Goal: Information Seeking & Learning: Find specific page/section

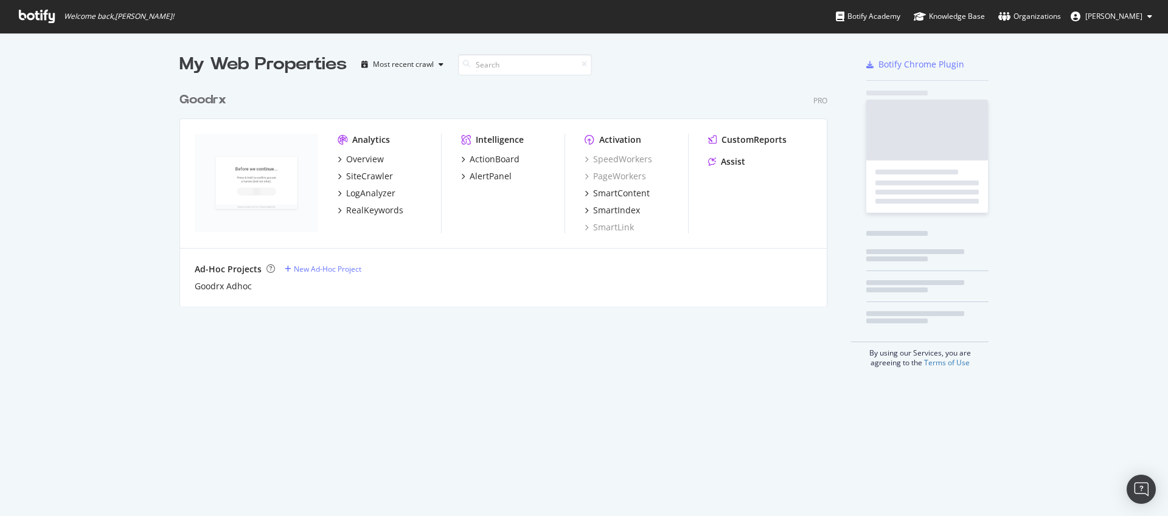
scroll to position [221, 648]
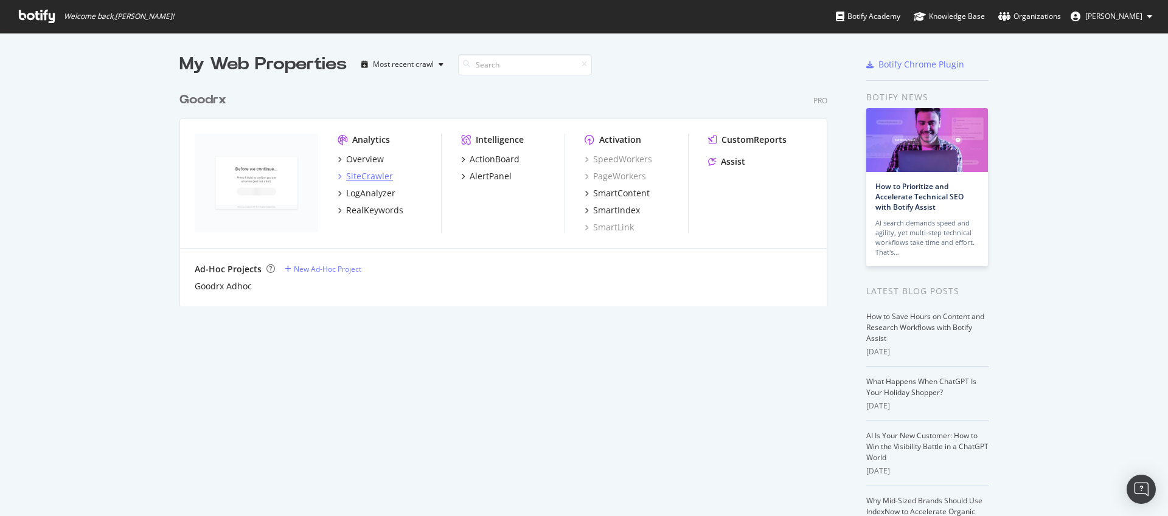
click at [359, 173] on div "SiteCrawler" at bounding box center [369, 176] width 47 height 12
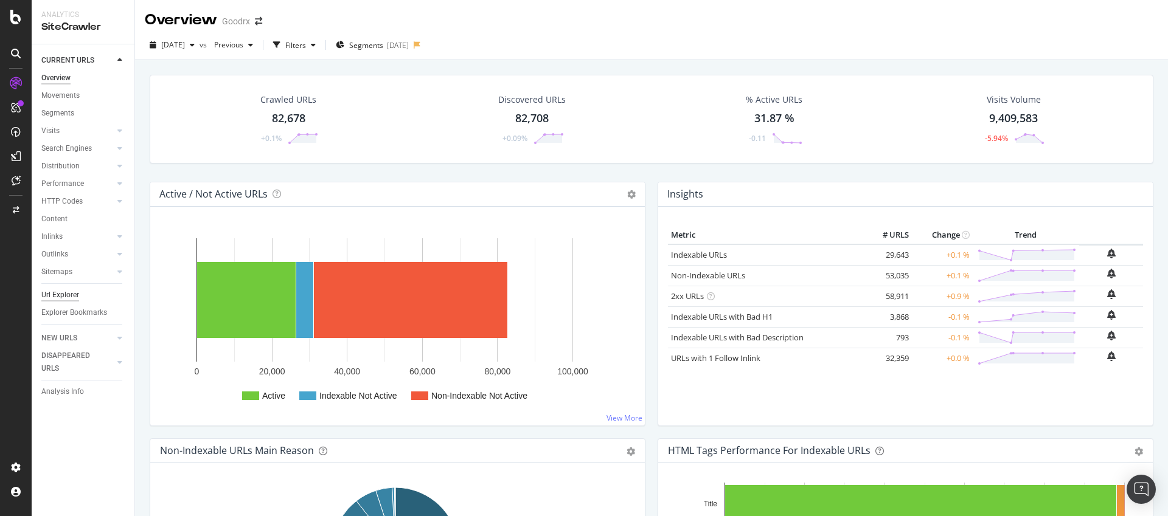
click at [77, 294] on div "Url Explorer" at bounding box center [60, 295] width 38 height 13
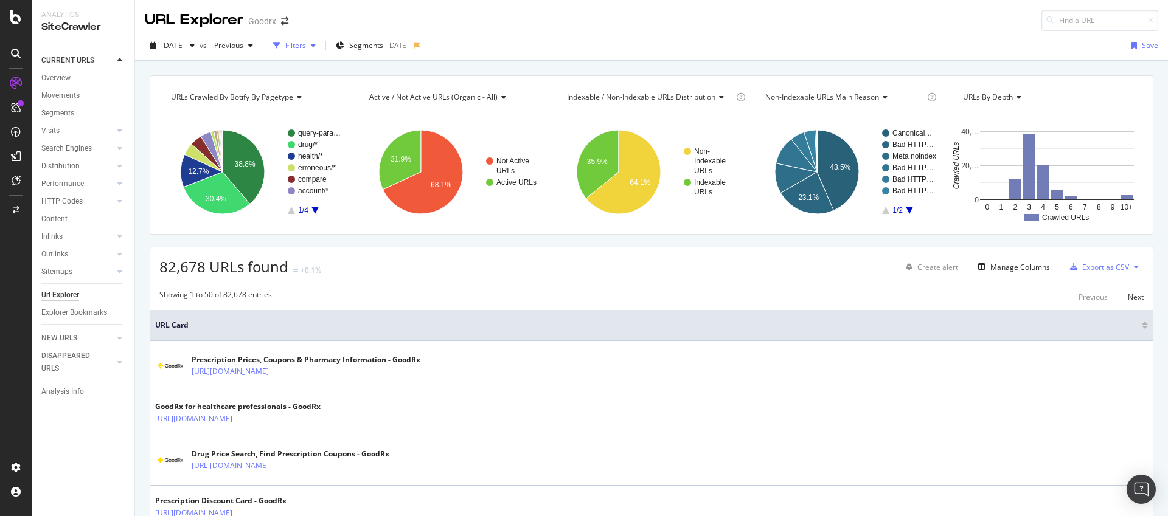
click at [306, 47] on div "Filters" at bounding box center [295, 45] width 21 height 10
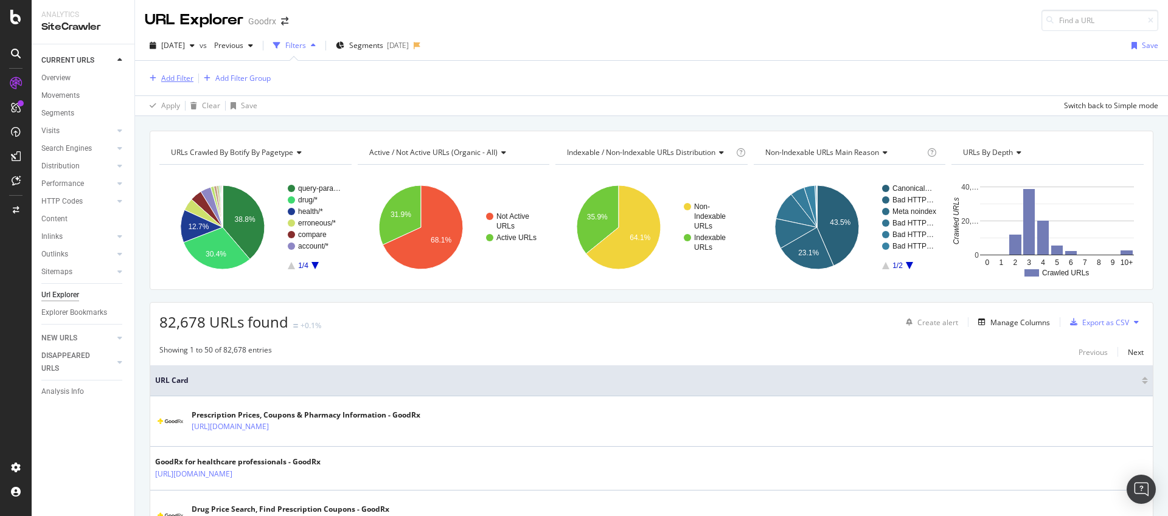
click at [182, 78] on div "Add Filter" at bounding box center [177, 78] width 32 height 10
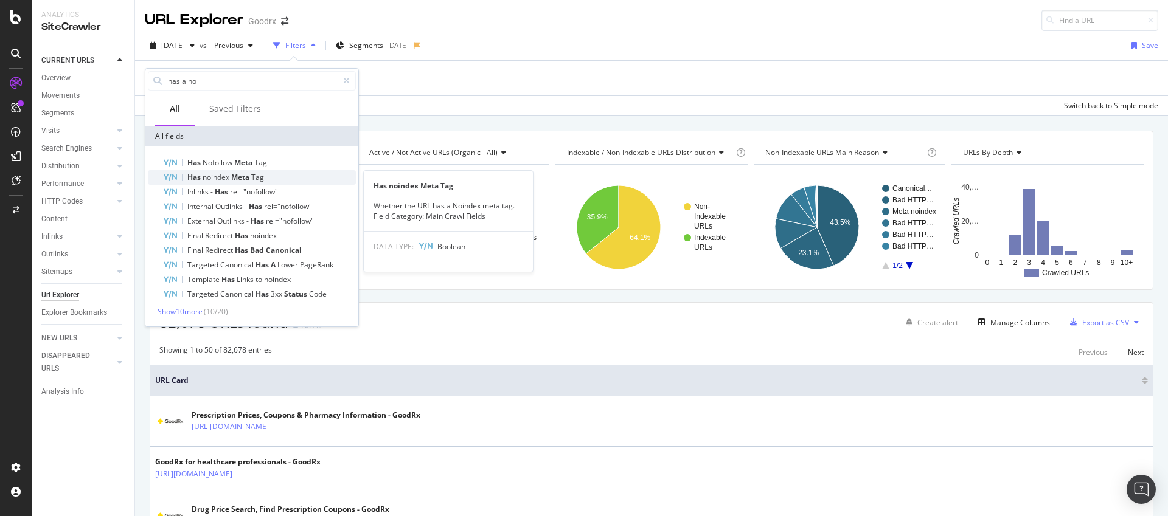
type input "has a no"
click at [239, 174] on span "Meta" at bounding box center [241, 177] width 20 height 10
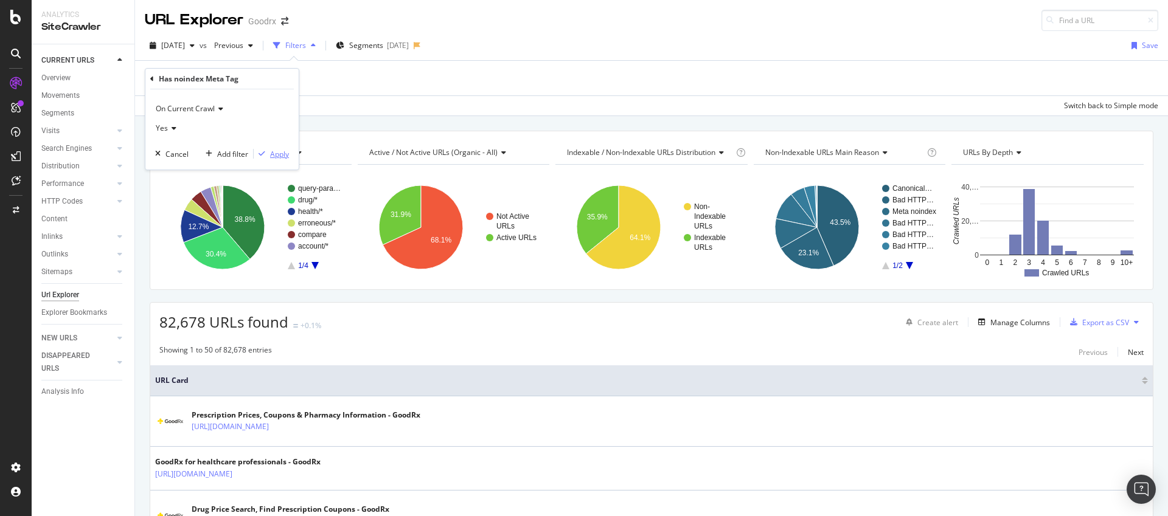
click at [286, 155] on div "Apply" at bounding box center [279, 154] width 19 height 10
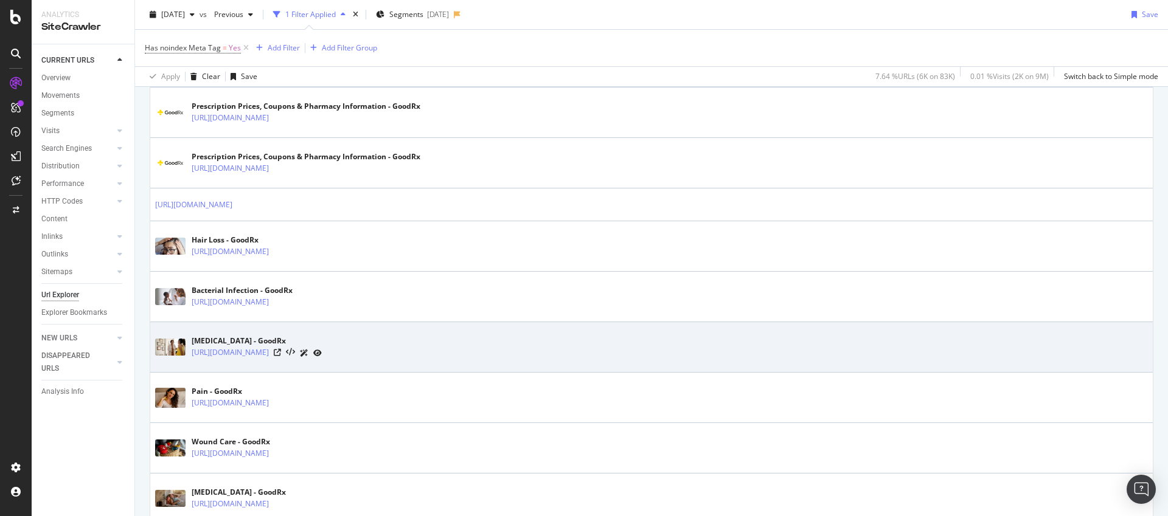
scroll to position [360, 0]
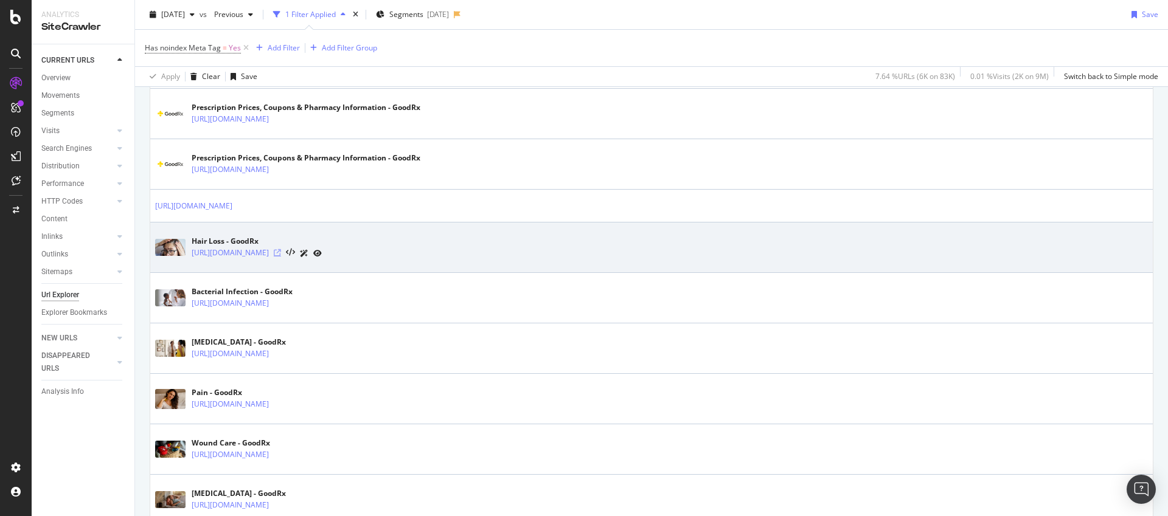
click at [281, 252] on icon at bounding box center [277, 252] width 7 height 7
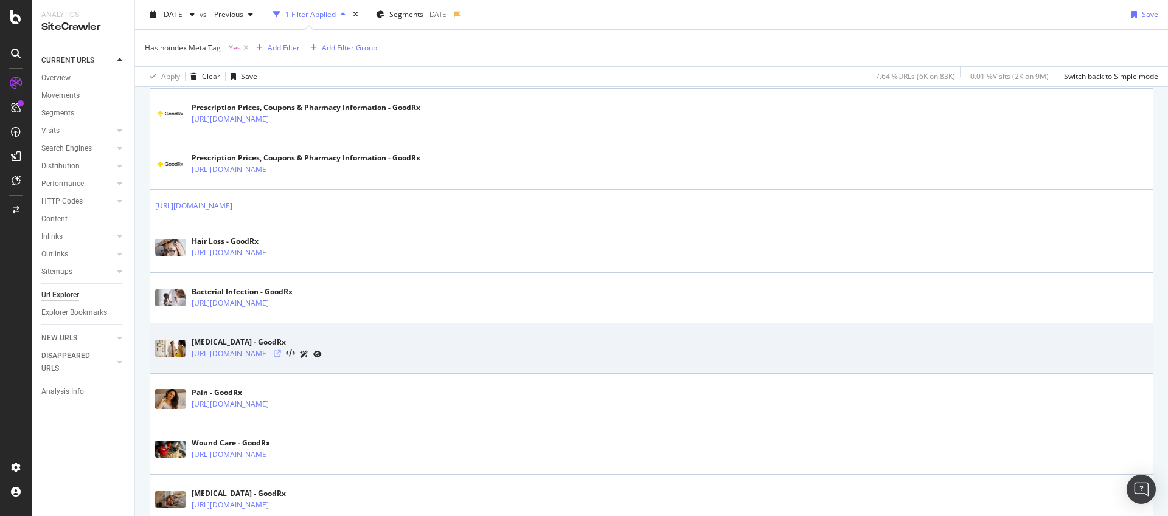
click at [281, 356] on icon at bounding box center [277, 353] width 7 height 7
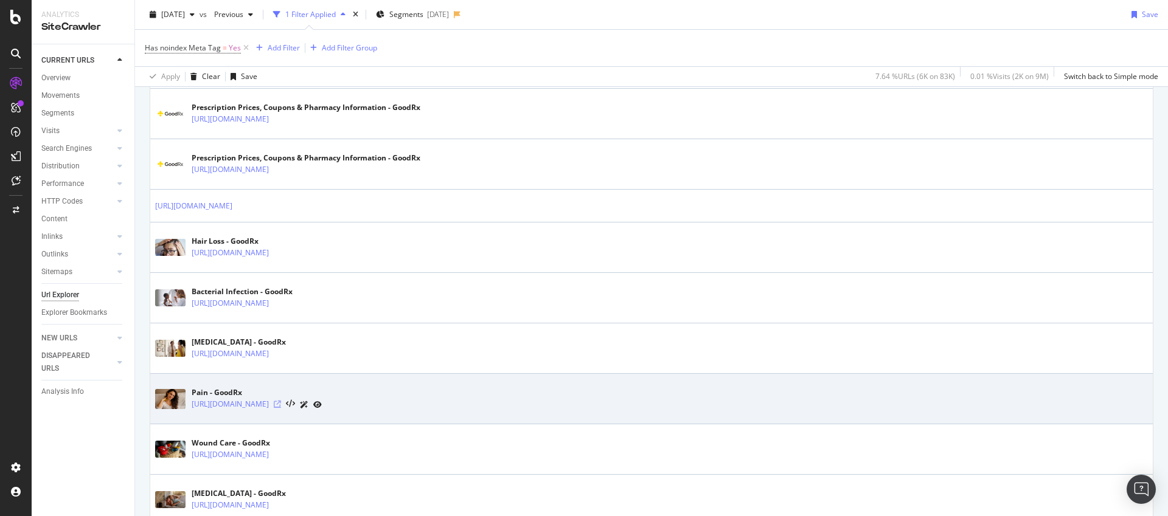
click at [281, 407] on icon at bounding box center [277, 404] width 7 height 7
